Goal: Find specific page/section: Find specific page/section

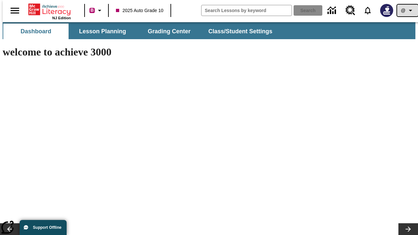
click at [406, 10] on icon "Profile/Settings" at bounding box center [410, 11] width 8 height 8
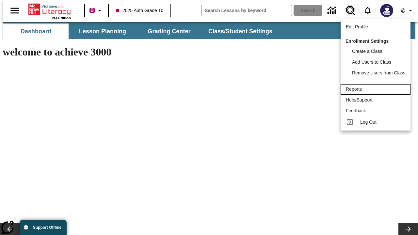
click at [376, 89] on div "Reports" at bounding box center [374, 89] width 59 height 7
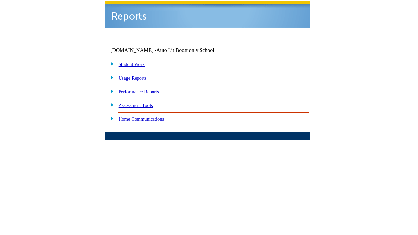
click at [145, 89] on link "Performance Reports" at bounding box center [138, 91] width 40 height 5
